Goal: Task Accomplishment & Management: Manage account settings

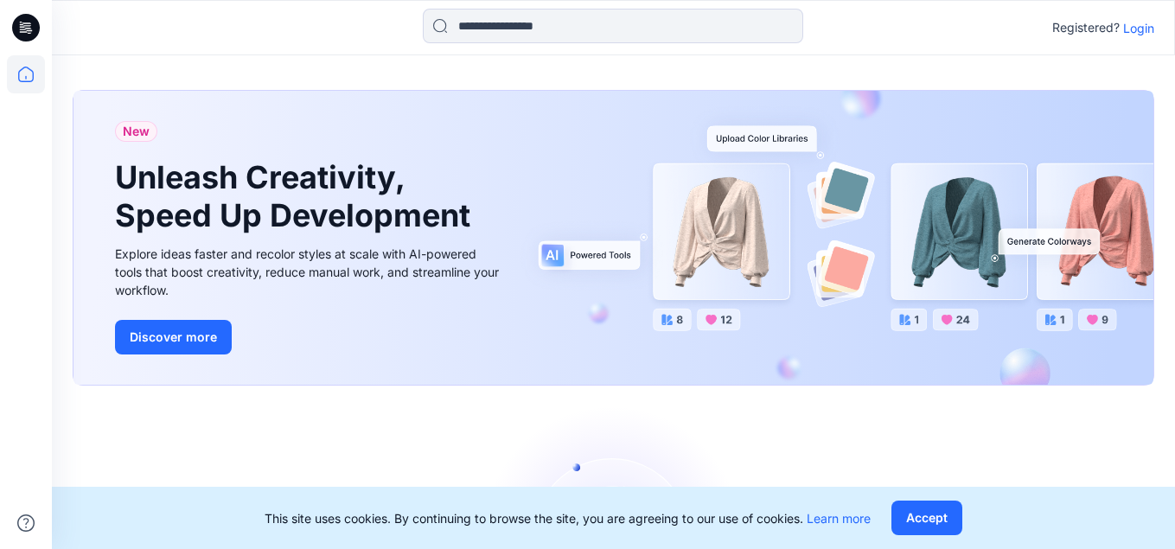
click at [1153, 27] on p "Login" at bounding box center [1138, 28] width 31 height 18
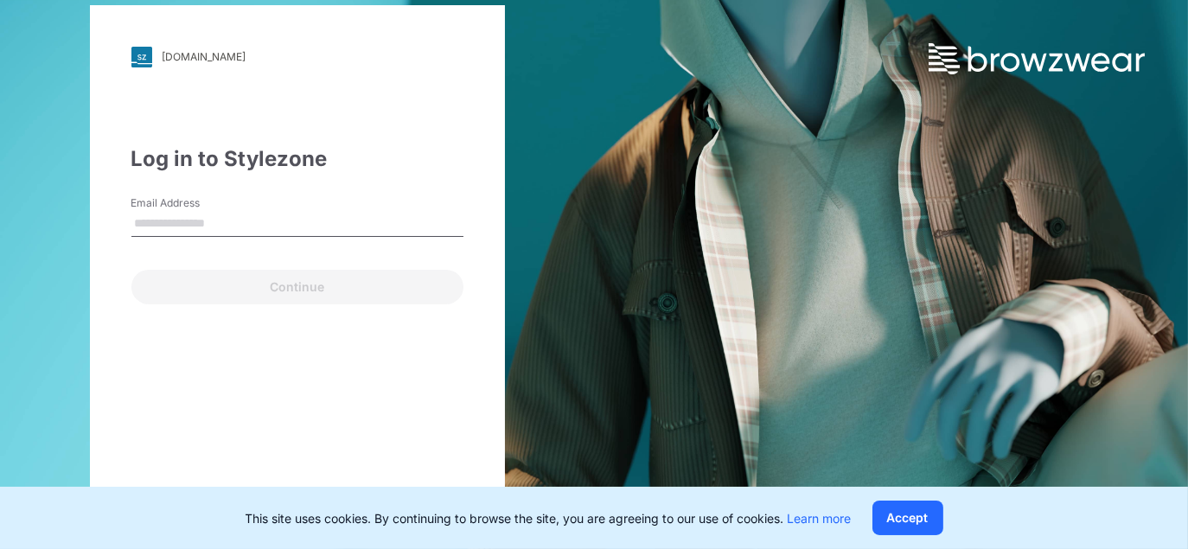
click at [187, 227] on input "Email Address" at bounding box center [297, 224] width 332 height 26
type input "**********"
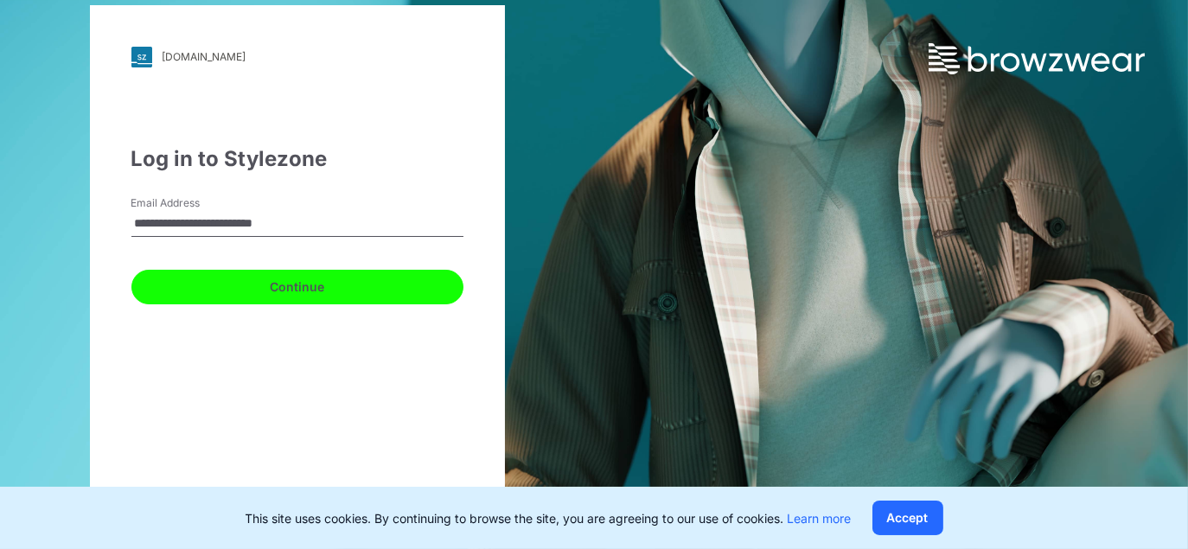
click at [303, 284] on button "Continue" at bounding box center [297, 287] width 332 height 35
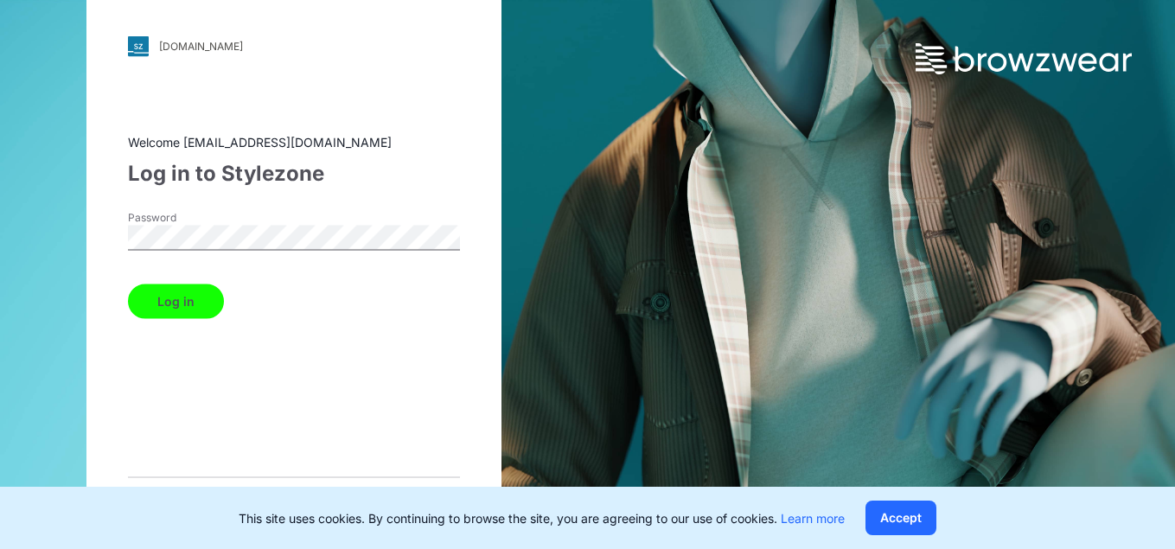
click at [189, 306] on button "Log in" at bounding box center [176, 301] width 96 height 35
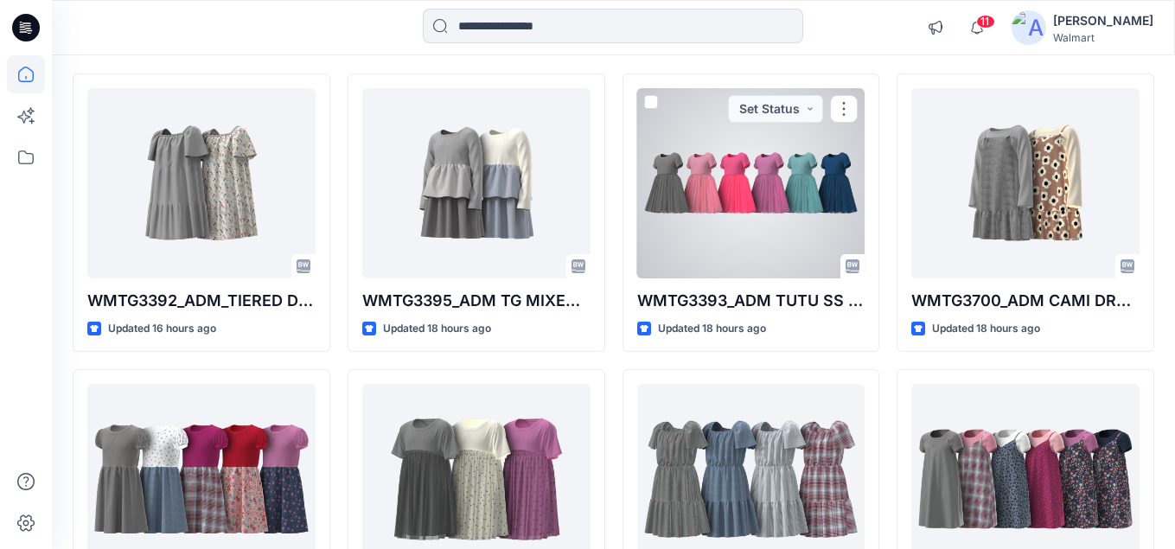
scroll to position [259, 0]
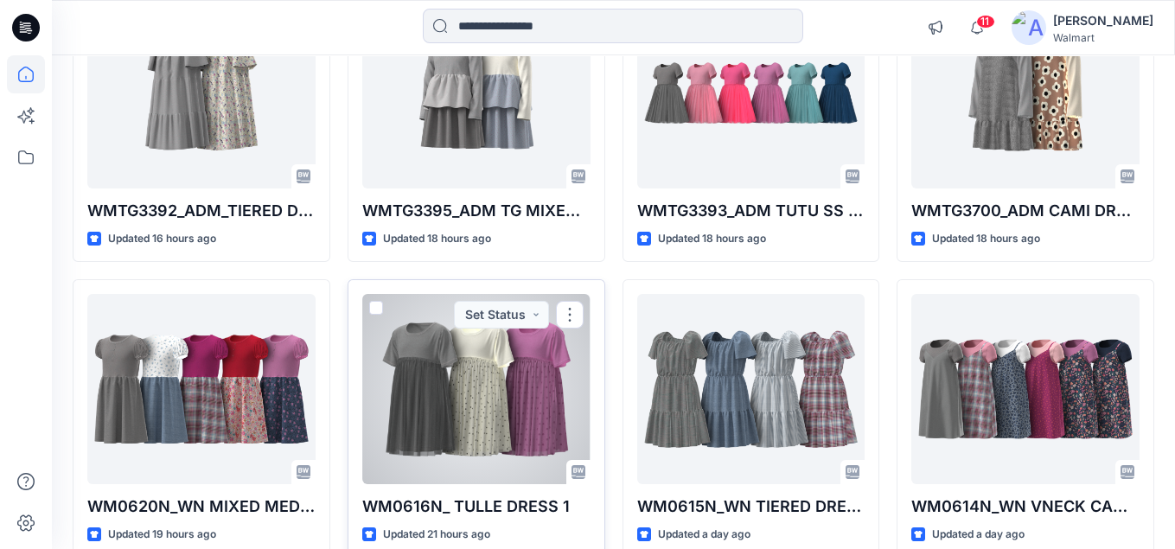
click at [455, 405] on div at bounding box center [476, 389] width 228 height 190
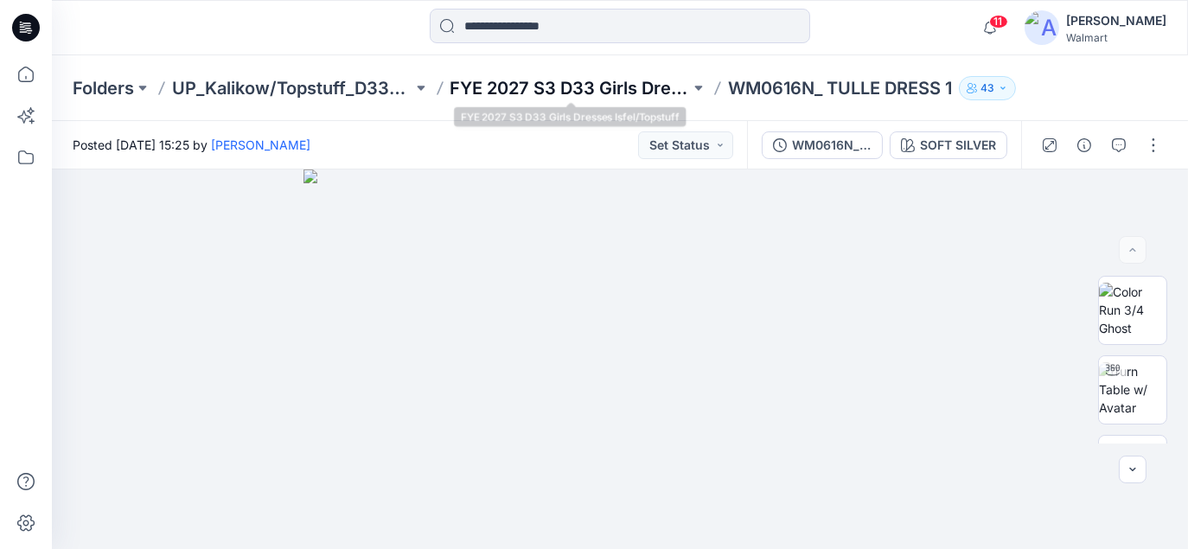
click at [516, 92] on p "FYE 2027 S3 D33 Girls Dresses Isfel/Topstuff" at bounding box center [570, 88] width 240 height 24
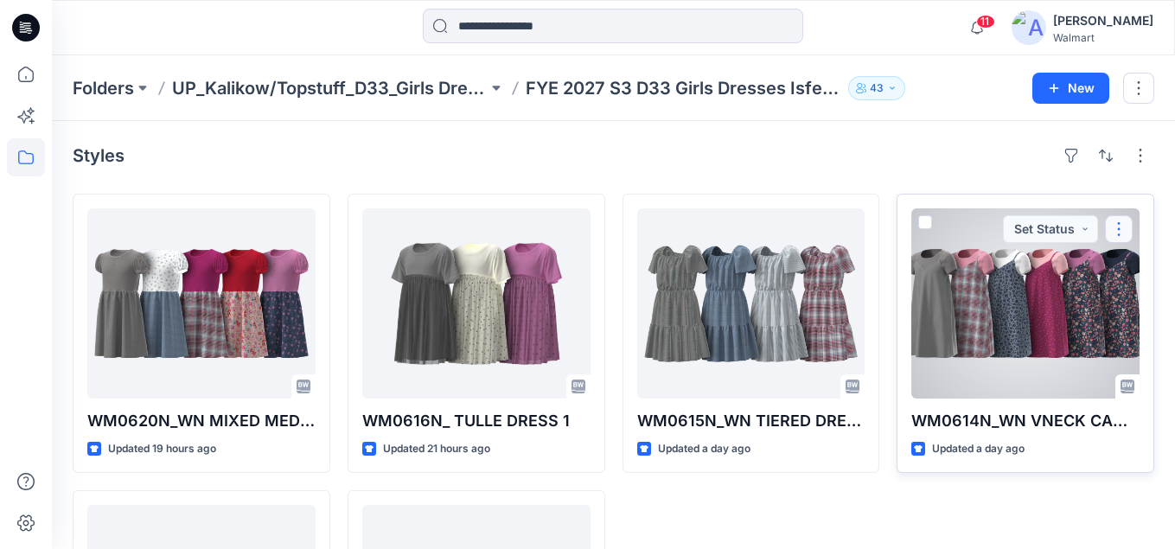
click at [1117, 227] on button "button" at bounding box center [1119, 229] width 28 height 28
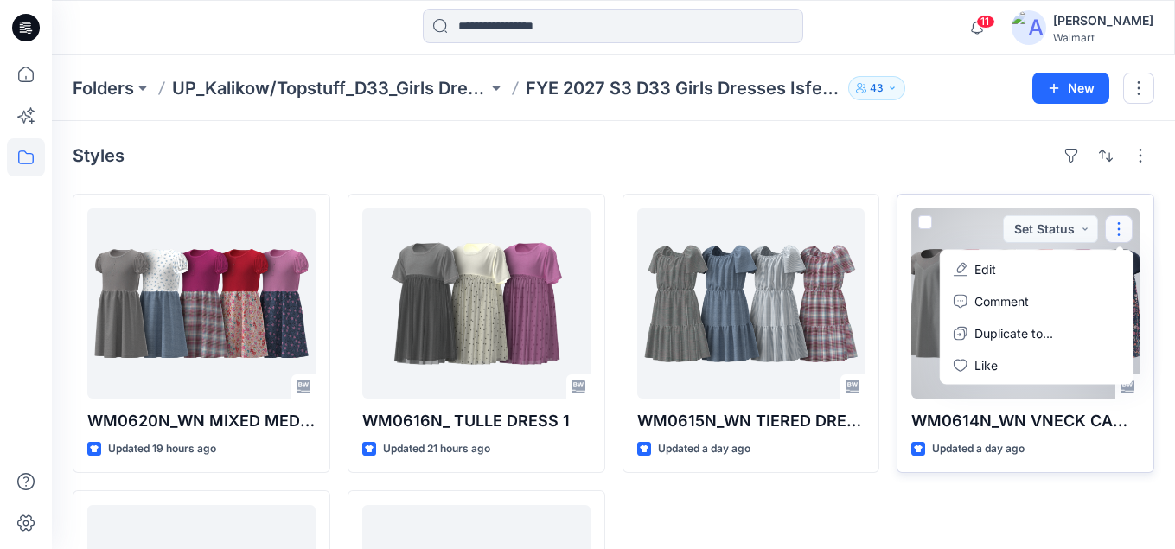
click at [986, 269] on p "Edit" at bounding box center [985, 269] width 22 height 18
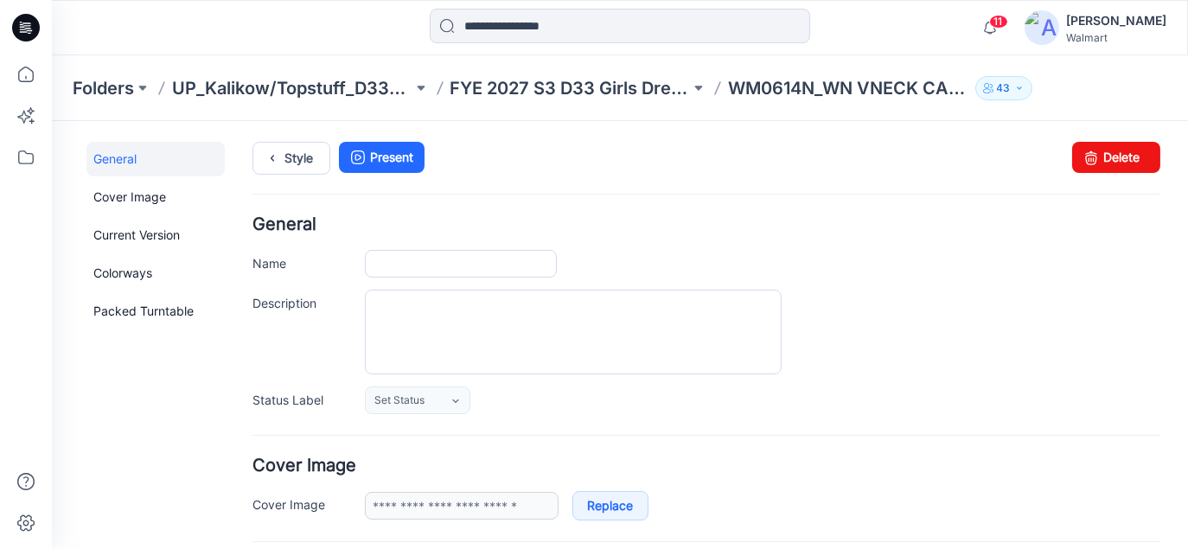
type input "**********"
click at [1112, 160] on link "Delete" at bounding box center [1116, 156] width 88 height 31
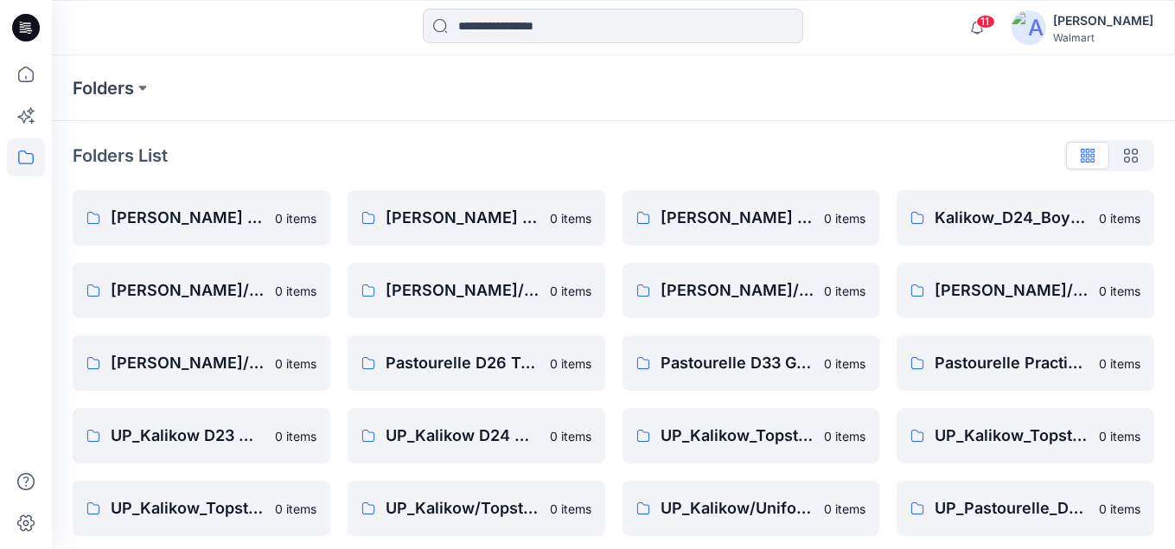
click at [28, 27] on icon at bounding box center [26, 28] width 28 height 28
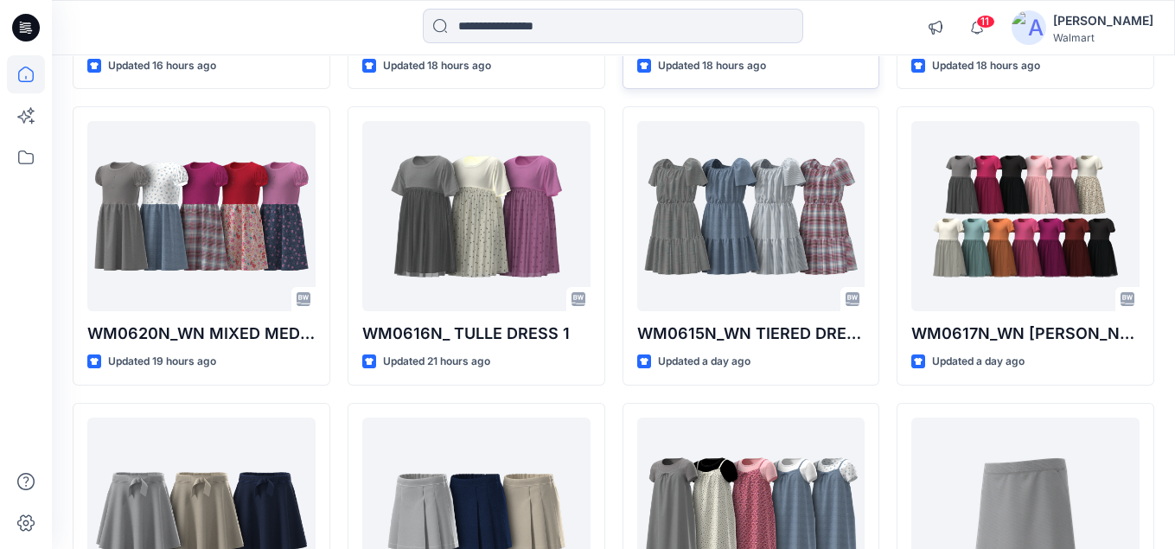
scroll to position [519, 0]
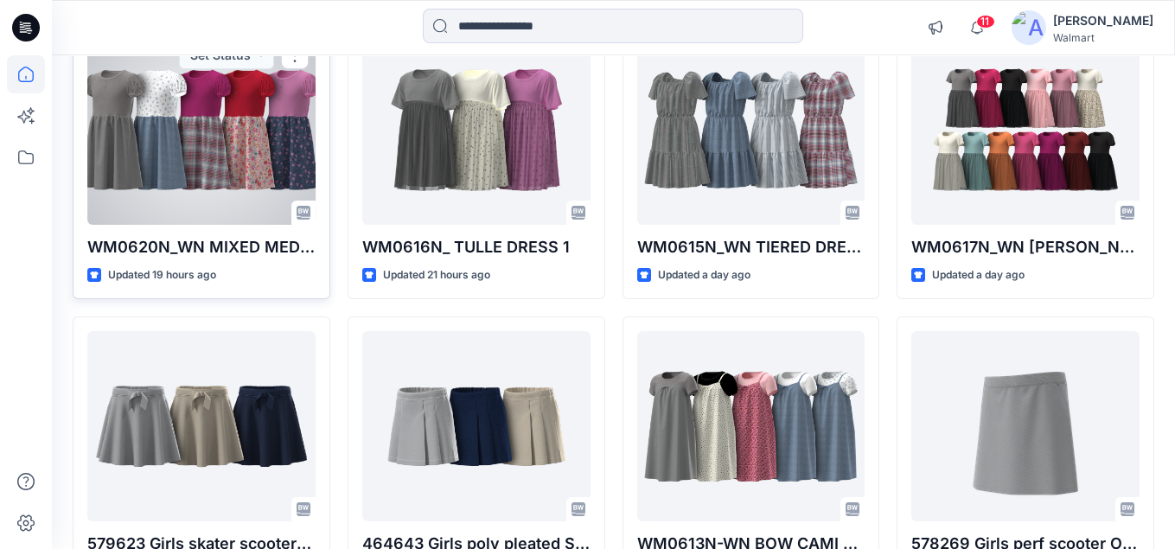
click at [229, 123] on div at bounding box center [201, 130] width 228 height 190
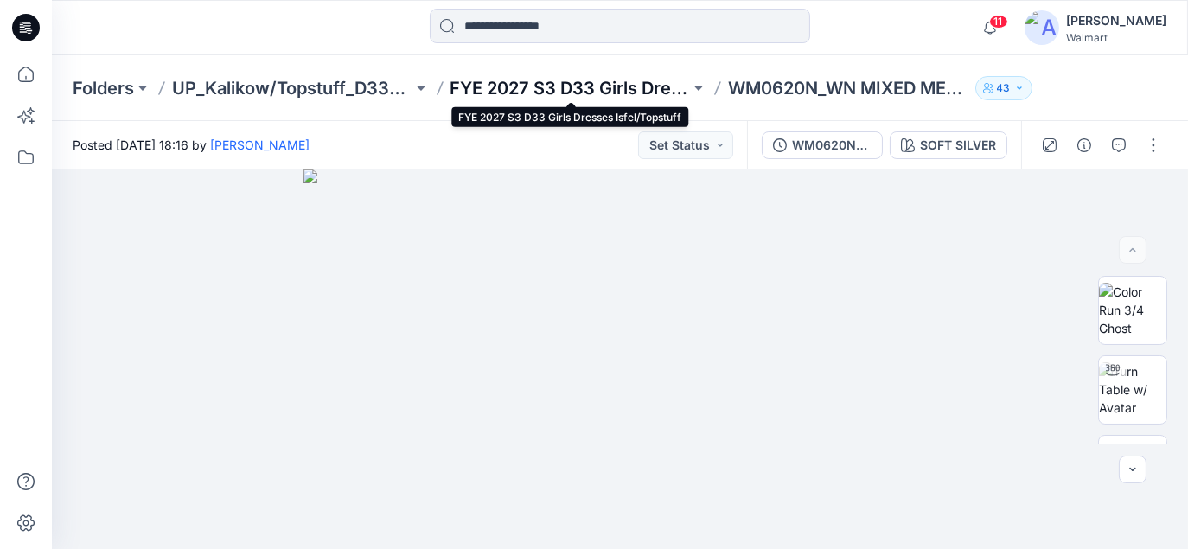
click at [584, 86] on p "FYE 2027 S3 D33 Girls Dresses Isfel/Topstuff" at bounding box center [570, 88] width 240 height 24
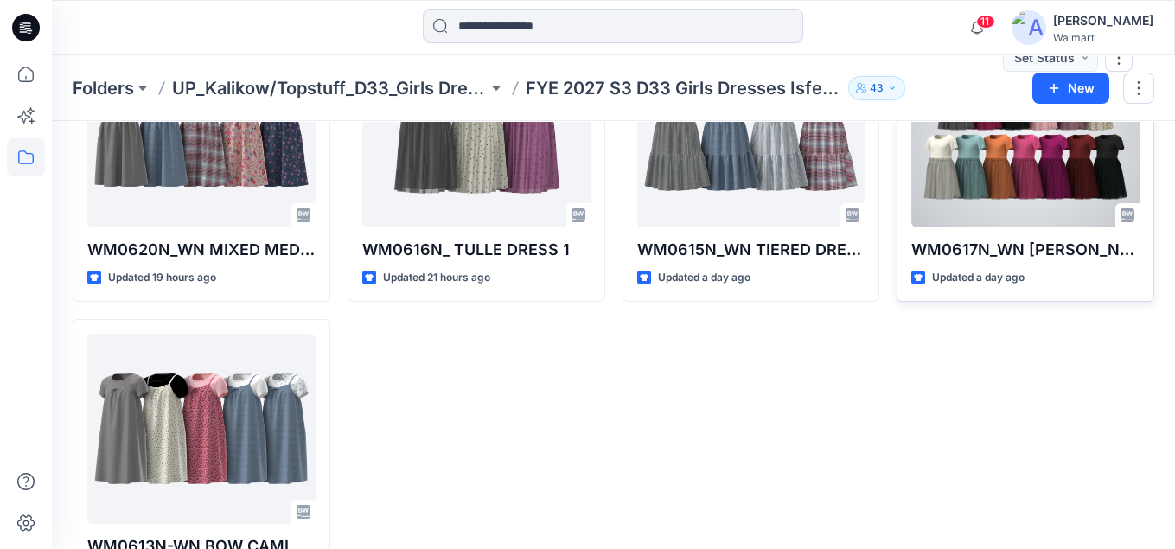
scroll to position [173, 0]
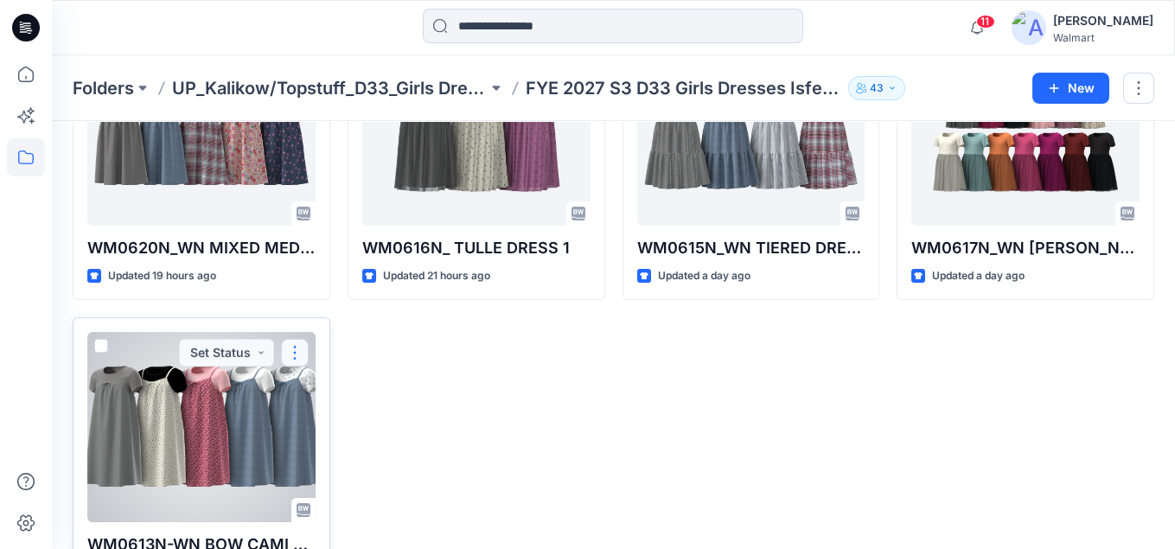
click at [291, 358] on button "button" at bounding box center [295, 353] width 28 height 28
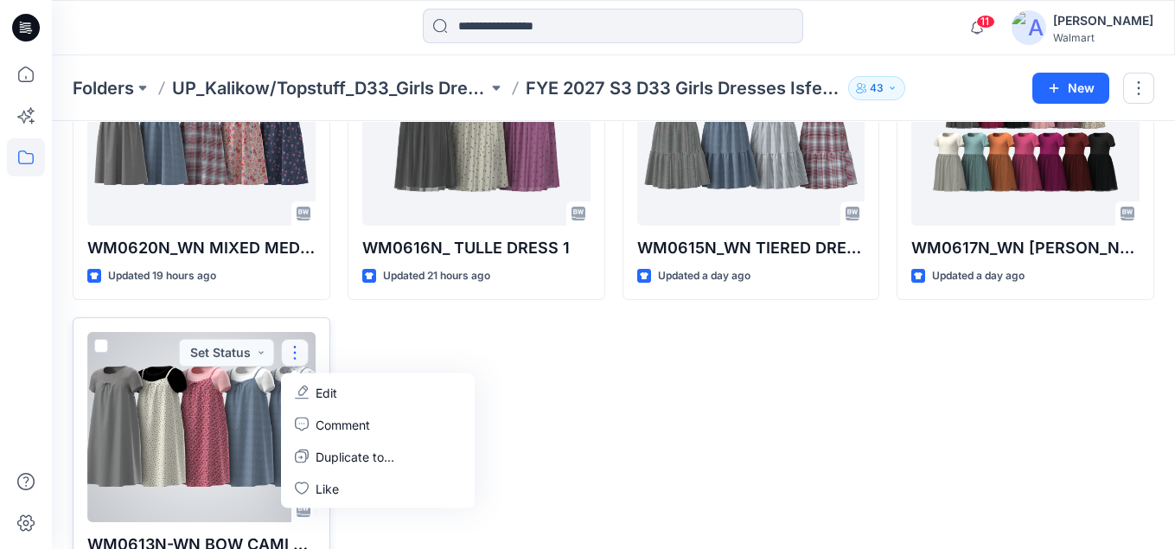
click at [328, 393] on p "Edit" at bounding box center [327, 392] width 22 height 18
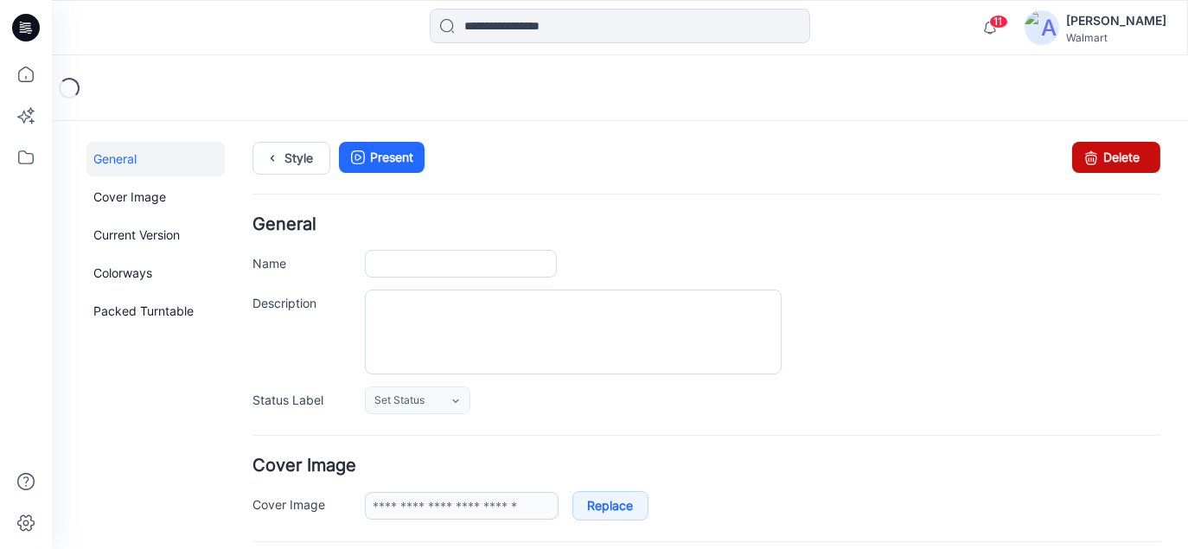
type input "**********"
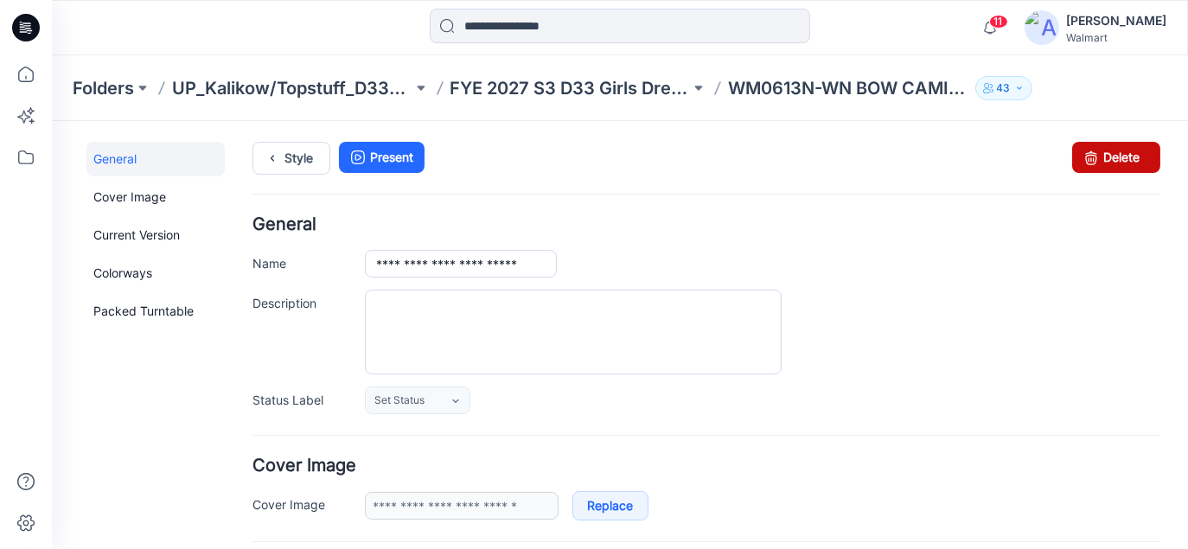
drag, startPoint x: 1104, startPoint y: 159, endPoint x: 736, endPoint y: 189, distance: 369.6
click at [1104, 159] on link "Delete" at bounding box center [1116, 156] width 88 height 31
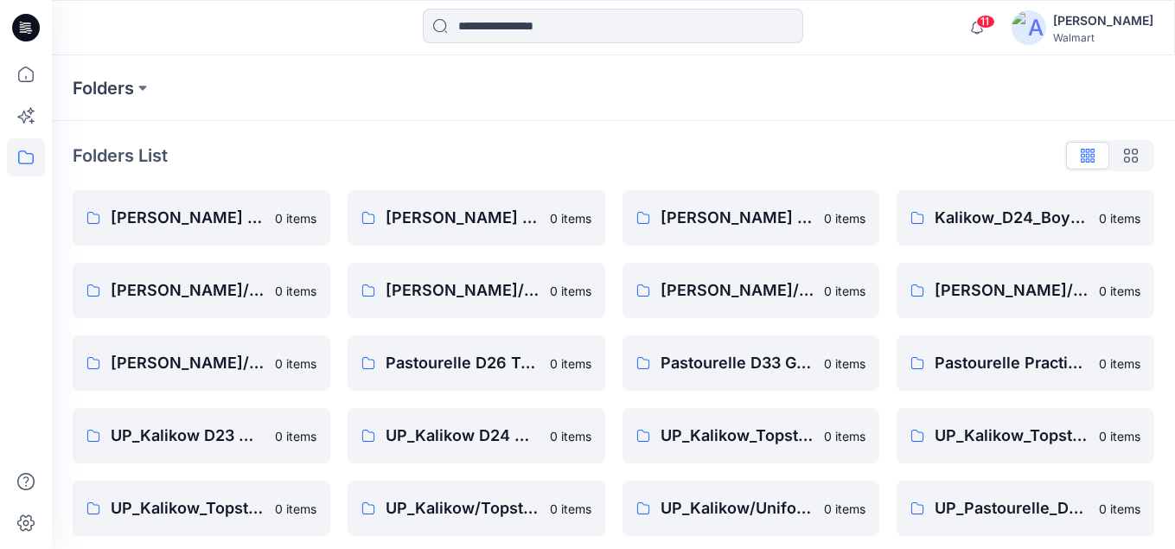
click at [27, 30] on icon at bounding box center [29, 30] width 6 height 1
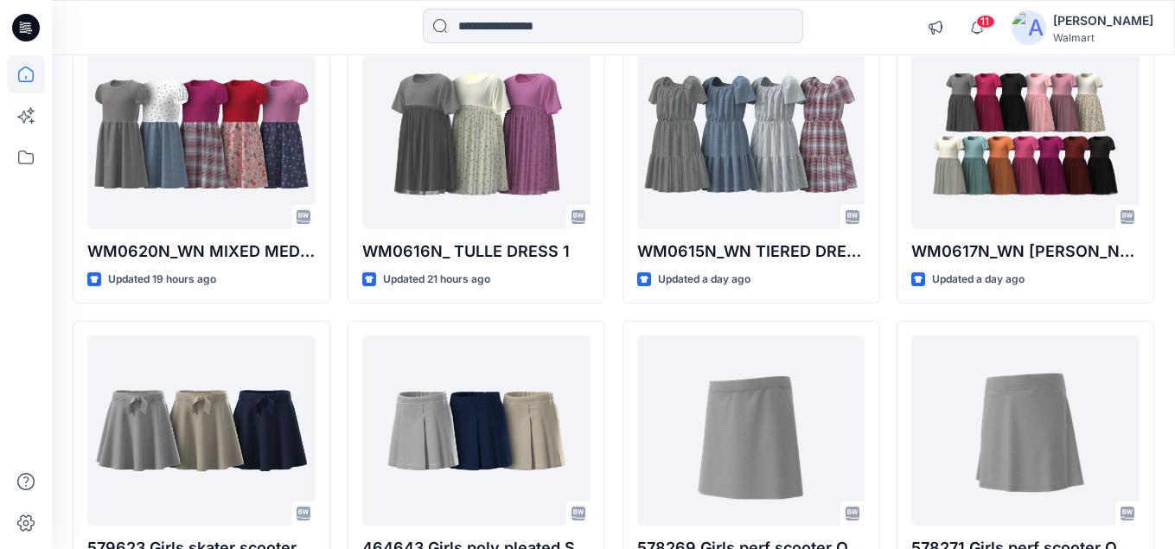
scroll to position [519, 0]
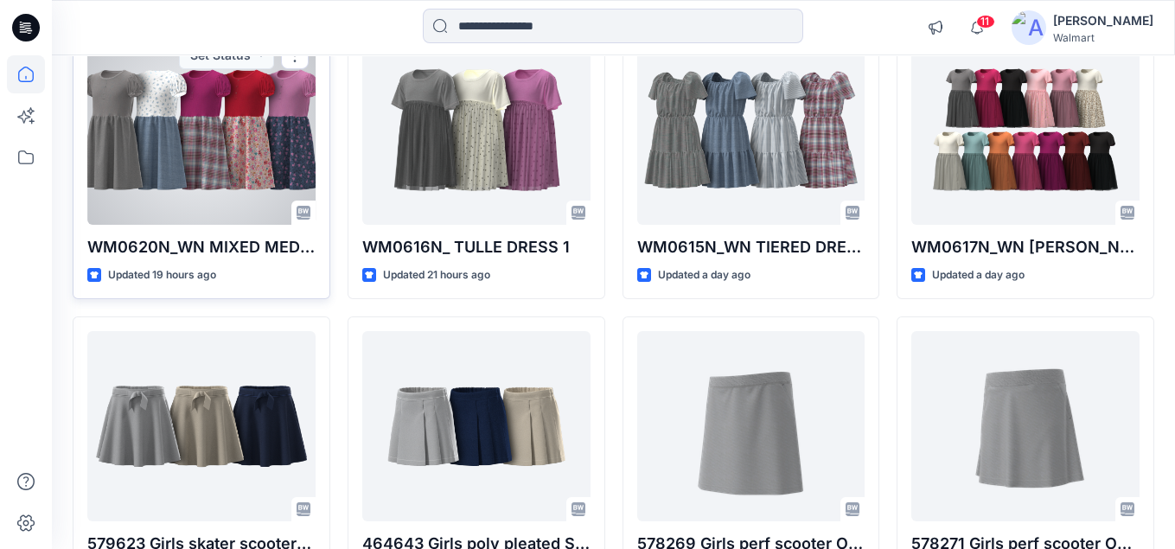
click at [222, 137] on div at bounding box center [201, 130] width 228 height 190
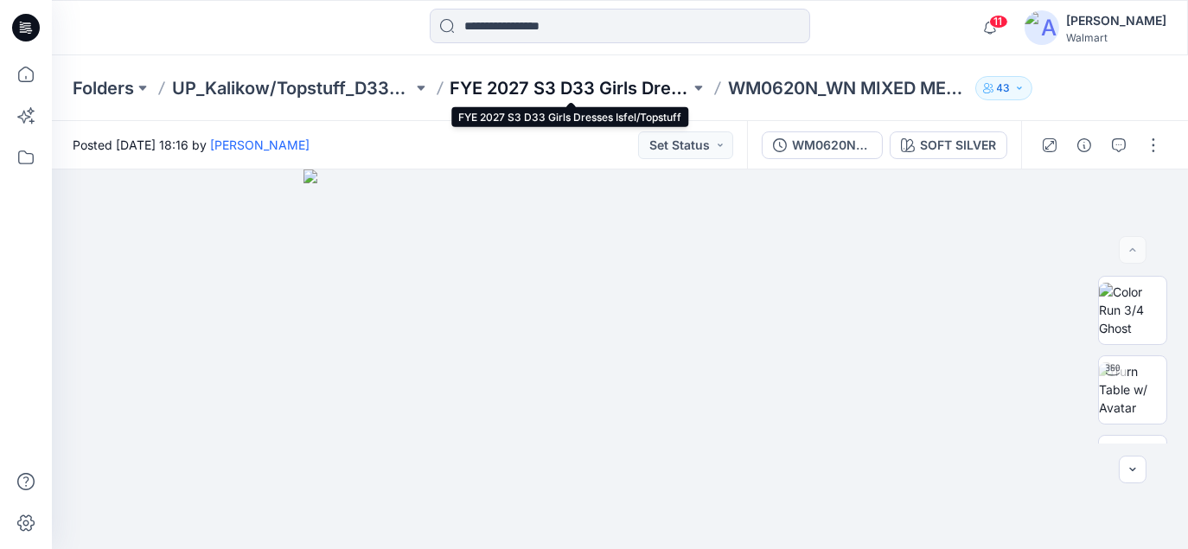
click at [552, 89] on p "FYE 2027 S3 D33 Girls Dresses Isfel/Topstuff" at bounding box center [570, 88] width 240 height 24
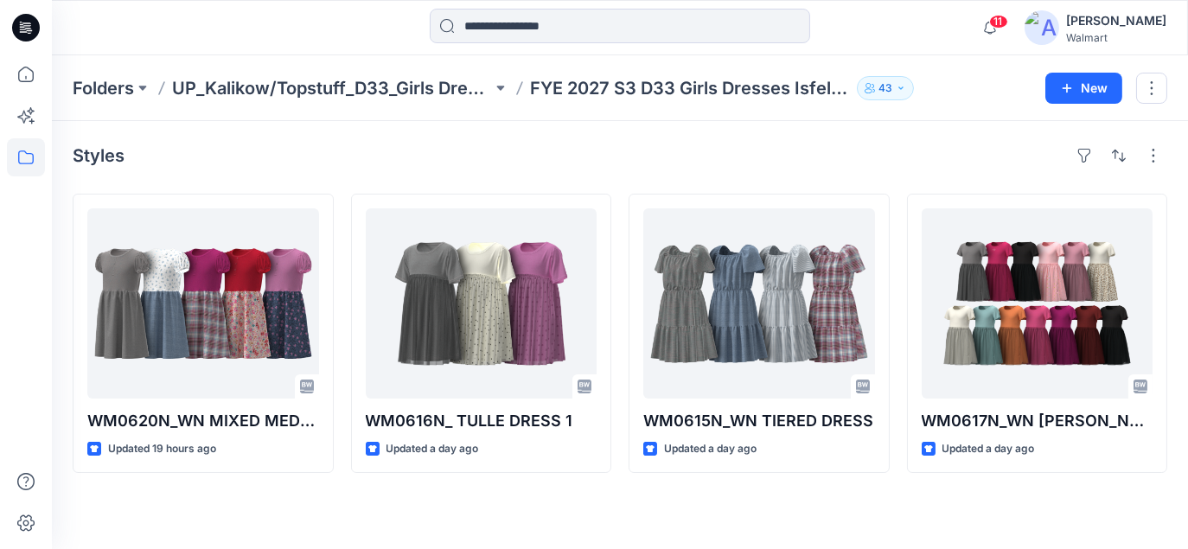
click at [27, 36] on icon at bounding box center [26, 28] width 28 height 28
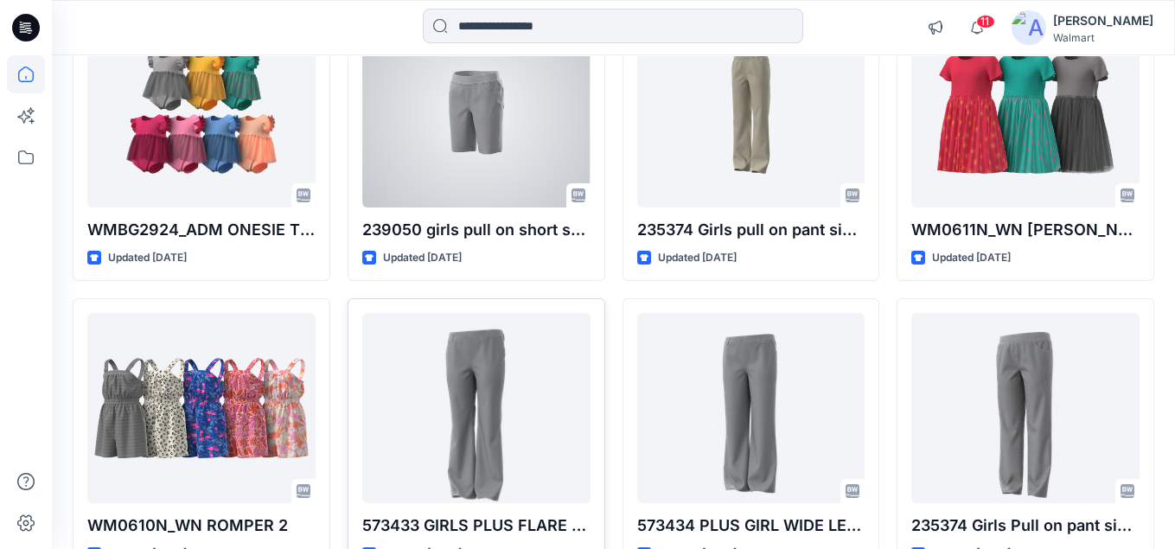
scroll to position [1533, 0]
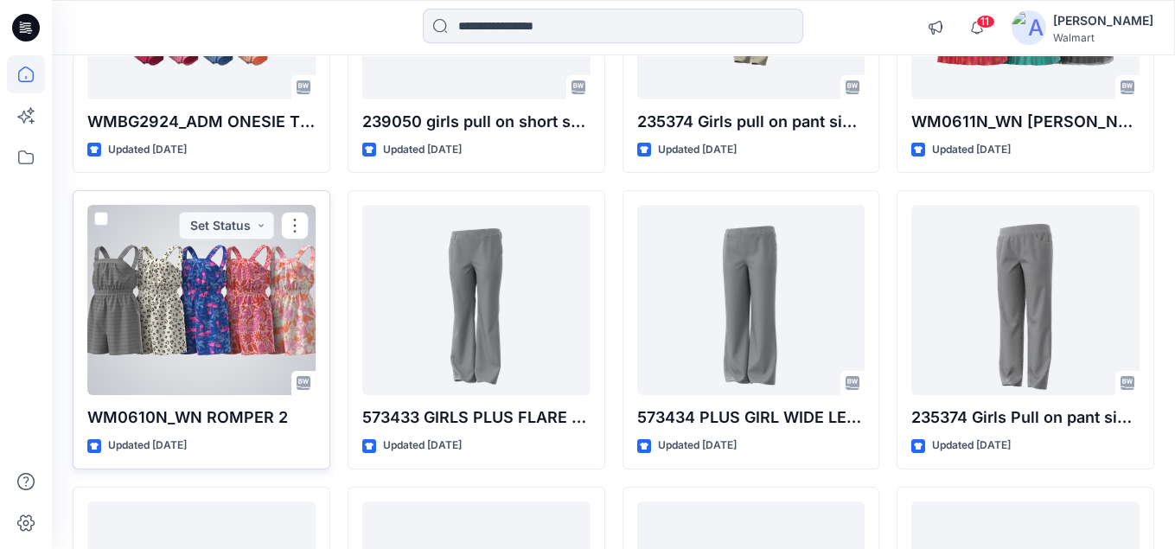
click at [171, 269] on div at bounding box center [201, 300] width 228 height 190
